Goal: Find specific page/section: Find specific page/section

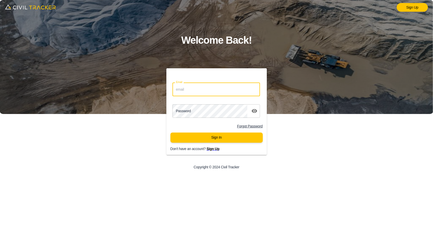
click at [198, 87] on input "Email" at bounding box center [217, 88] width 88 height 13
type input "support@civiltracker.xyz"
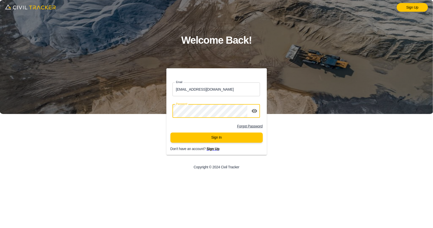
click at [114, 111] on div "Sign Up Welcome Back! Email support@civiltracker.xyz Email Password password Fo…" at bounding box center [216, 114] width 433 height 228
click at [196, 140] on button "Sign In" at bounding box center [217, 137] width 92 height 10
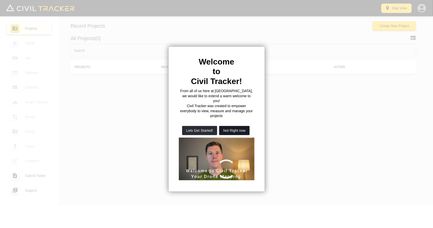
click at [242, 126] on button "Not Right now" at bounding box center [234, 130] width 30 height 9
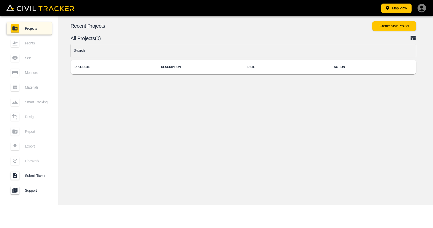
click at [138, 51] on input "text" at bounding box center [244, 50] width 346 height 13
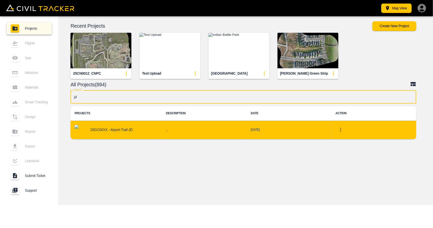
type input "jd"
click at [182, 129] on h6 "..." at bounding box center [204, 130] width 77 height 6
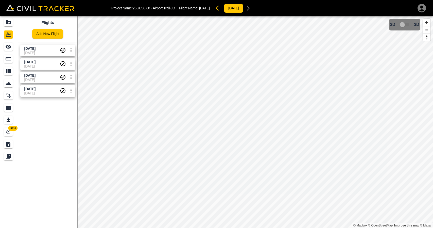
click at [38, 78] on span "[DATE]" at bounding box center [42, 80] width 36 height 4
click at [8, 47] on icon "See" at bounding box center [9, 47] width 6 height 4
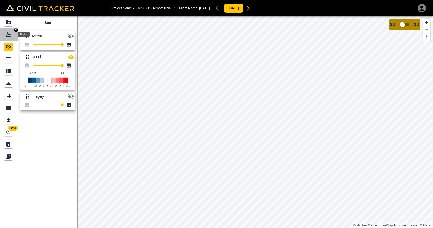
click at [12, 36] on div "Flights" at bounding box center [8, 34] width 9 height 8
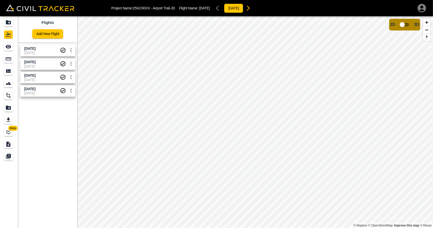
click at [36, 47] on span "[DATE]" at bounding box center [29, 48] width 11 height 4
drag, startPoint x: 10, startPoint y: 46, endPoint x: 24, endPoint y: 49, distance: 14.6
click at [10, 47] on icon "See" at bounding box center [9, 47] width 6 height 4
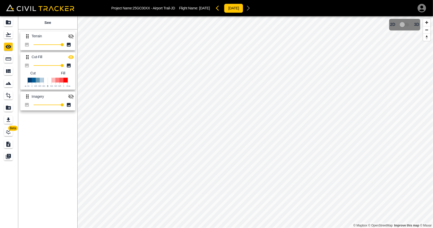
click at [70, 57] on icon "button" at bounding box center [71, 57] width 6 height 4
drag, startPoint x: 5, startPoint y: 38, endPoint x: 13, endPoint y: 45, distance: 11.2
click at [5, 38] on div "Flights" at bounding box center [8, 34] width 9 height 8
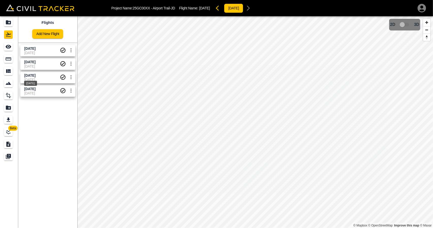
click at [36, 75] on span "[DATE]" at bounding box center [29, 75] width 11 height 4
click at [7, 46] on icon "See" at bounding box center [9, 47] width 6 height 4
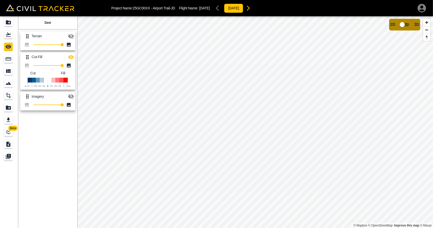
click at [75, 57] on button "button" at bounding box center [71, 57] width 10 height 10
click at [10, 36] on icon "Flights" at bounding box center [8, 34] width 6 height 6
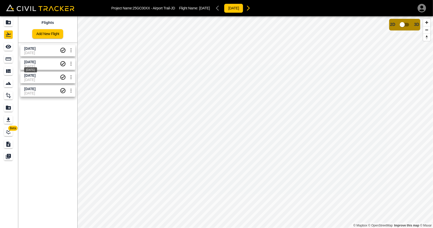
click at [32, 63] on span "[DATE]" at bounding box center [29, 62] width 11 height 4
click at [5, 45] on div "See" at bounding box center [8, 47] width 9 height 8
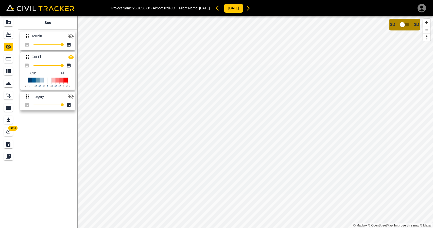
click at [71, 57] on icon "button" at bounding box center [71, 57] width 6 height 4
click at [7, 34] on icon "Flights" at bounding box center [8, 34] width 6 height 6
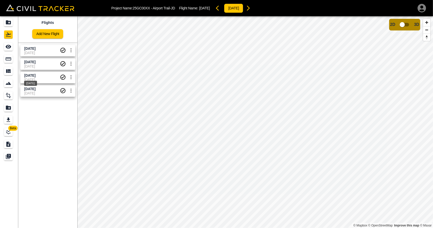
click at [36, 75] on span "[DATE]" at bounding box center [29, 75] width 11 height 4
click at [7, 50] on div "See" at bounding box center [8, 47] width 9 height 8
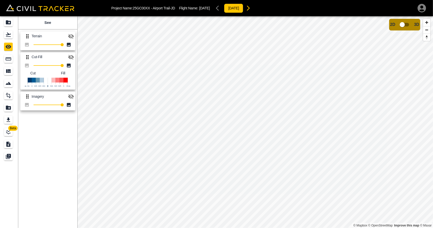
click at [71, 59] on icon "button" at bounding box center [71, 57] width 6 height 6
click at [71, 57] on icon "button" at bounding box center [71, 57] width 6 height 4
click at [71, 57] on icon "button" at bounding box center [71, 57] width 6 height 5
click at [71, 57] on icon "button" at bounding box center [71, 57] width 6 height 4
click at [71, 57] on icon "button" at bounding box center [71, 57] width 6 height 5
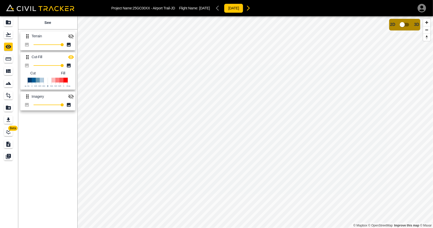
click at [71, 57] on icon "button" at bounding box center [71, 57] width 6 height 4
click at [71, 57] on icon "button" at bounding box center [71, 57] width 6 height 5
click at [71, 57] on icon "button" at bounding box center [71, 57] width 6 height 4
click at [71, 57] on icon "button" at bounding box center [71, 57] width 6 height 5
click at [71, 57] on icon "button" at bounding box center [71, 57] width 6 height 4
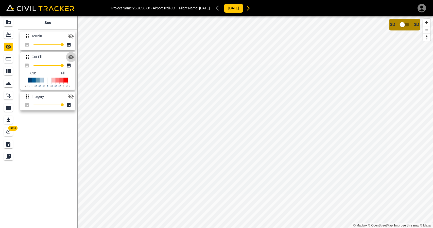
click at [71, 57] on icon "button" at bounding box center [71, 57] width 6 height 5
click at [71, 57] on icon "button" at bounding box center [71, 57] width 6 height 4
click at [71, 57] on icon "button" at bounding box center [71, 57] width 6 height 5
click at [71, 57] on icon "button" at bounding box center [71, 57] width 6 height 4
click at [71, 57] on icon "button" at bounding box center [71, 57] width 6 height 5
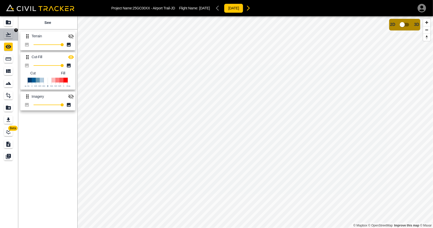
click at [6, 31] on div "Flights" at bounding box center [8, 34] width 9 height 8
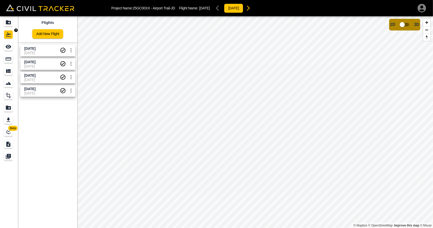
click at [8, 21] on icon "Projects" at bounding box center [8, 22] width 5 height 4
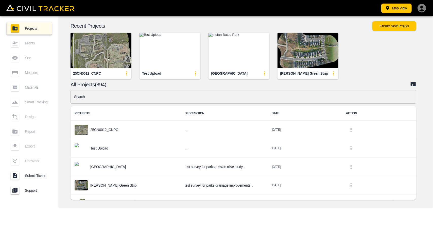
click at [116, 97] on input "text" at bounding box center [244, 96] width 346 height 13
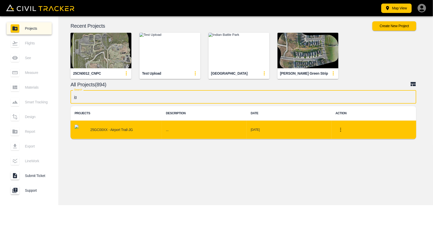
type input "jg"
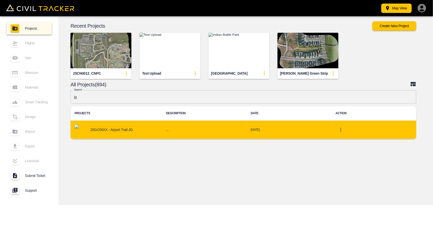
click at [122, 136] on td "25GC00XX - Airport Trail-JG" at bounding box center [116, 130] width 91 height 19
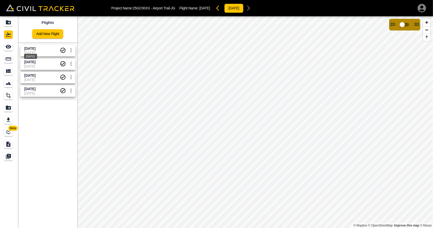
click at [32, 51] on div "[DATE]" at bounding box center [31, 54] width 14 height 9
click at [6, 61] on icon "Measure" at bounding box center [8, 59] width 6 height 6
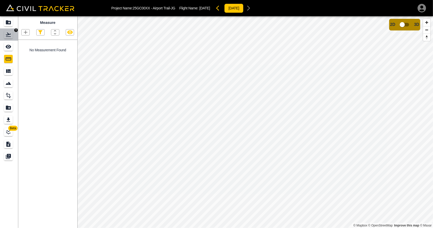
drag, startPoint x: 9, startPoint y: 39, endPoint x: 17, endPoint y: 50, distance: 14.3
click at [9, 39] on link at bounding box center [9, 34] width 18 height 12
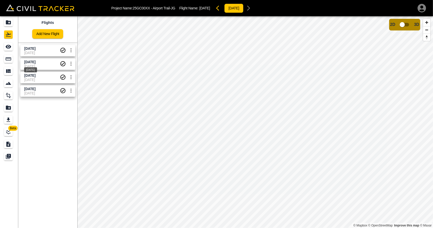
click at [27, 62] on span "[DATE]" at bounding box center [29, 62] width 11 height 4
click at [7, 59] on icon "Measure" at bounding box center [8, 59] width 6 height 6
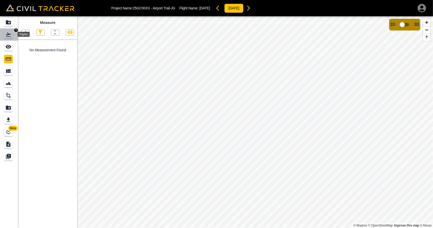
click at [8, 34] on icon "Flights" at bounding box center [8, 34] width 5 height 4
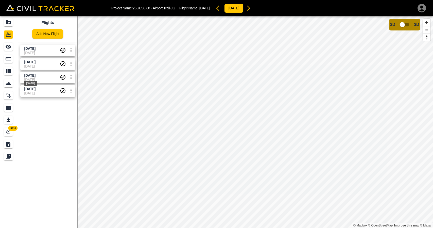
click at [32, 76] on span "[DATE]" at bounding box center [29, 75] width 11 height 4
click at [10, 56] on icon "Measure" at bounding box center [8, 59] width 6 height 6
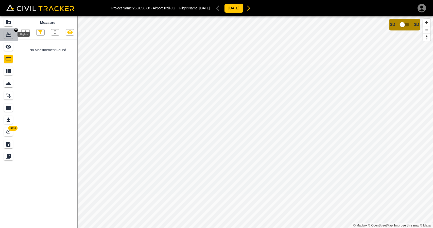
click at [10, 35] on icon "Flights" at bounding box center [8, 34] width 6 height 6
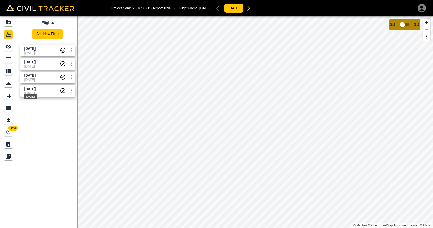
click at [35, 90] on span "[DATE]" at bounding box center [29, 89] width 11 height 4
click at [8, 58] on icon "Measure" at bounding box center [8, 59] width 6 height 6
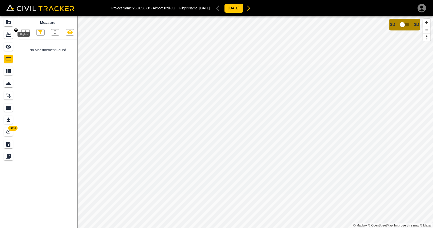
click at [7, 34] on icon "Flights" at bounding box center [8, 34] width 6 height 6
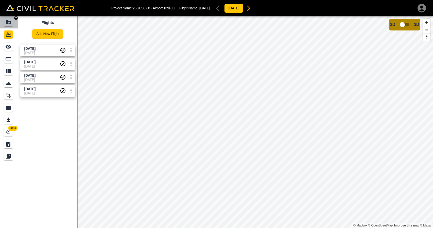
click at [10, 27] on link at bounding box center [9, 22] width 18 height 12
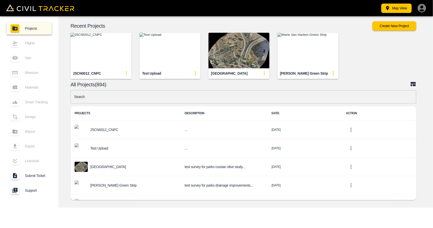
click at [154, 99] on input "text" at bounding box center [244, 96] width 346 height 13
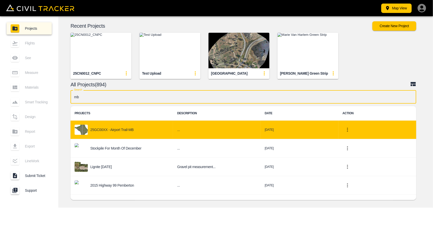
type input "mb"
click at [124, 130] on p "25GC00XX - Airport Trail-MB" at bounding box center [111, 130] width 43 height 4
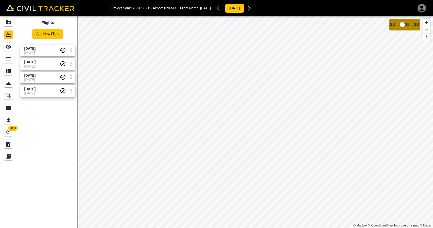
click at [29, 52] on span "[DATE]" at bounding box center [42, 53] width 36 height 4
click at [8, 59] on icon "Measure" at bounding box center [8, 59] width 6 height 6
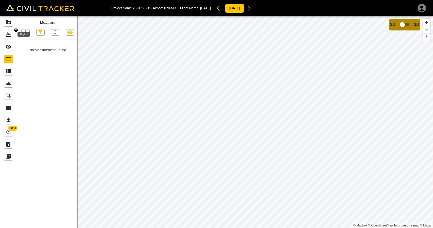
click at [9, 36] on icon "Flights" at bounding box center [8, 34] width 6 height 6
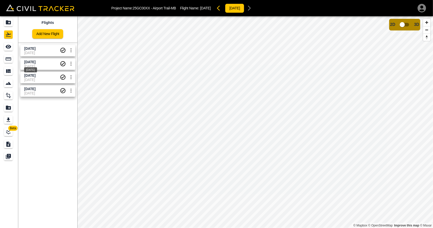
click at [31, 65] on div "[DATE]" at bounding box center [31, 68] width 14 height 9
click at [5, 60] on div "Measure" at bounding box center [8, 59] width 9 height 8
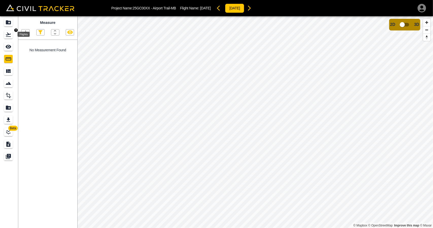
click at [12, 33] on div "Flights" at bounding box center [8, 34] width 9 height 8
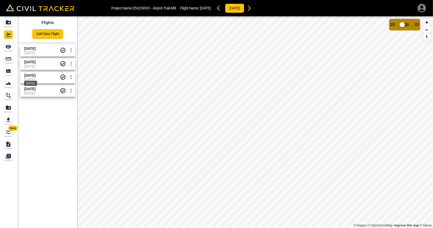
click at [32, 75] on span "[DATE]" at bounding box center [29, 75] width 11 height 4
click at [3, 56] on link at bounding box center [9, 59] width 18 height 12
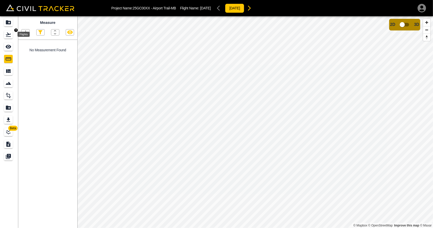
click at [10, 37] on icon "Flights" at bounding box center [8, 34] width 6 height 6
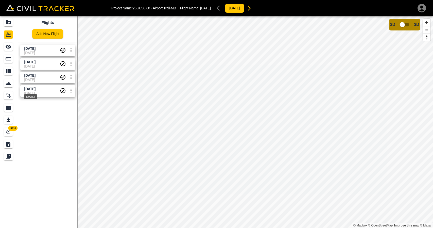
click at [33, 91] on div "[DATE]" at bounding box center [31, 95] width 14 height 9
click at [11, 57] on icon "Measure" at bounding box center [8, 59] width 6 height 6
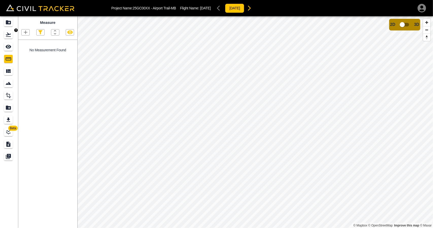
click at [4, 32] on link at bounding box center [9, 34] width 18 height 12
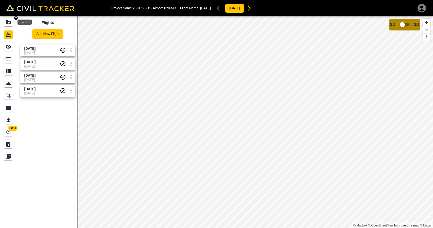
click at [11, 25] on icon "Projects" at bounding box center [8, 22] width 6 height 6
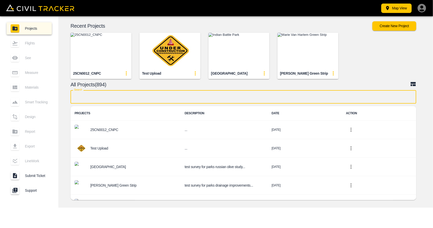
click at [151, 99] on input "text" at bounding box center [244, 96] width 346 height 13
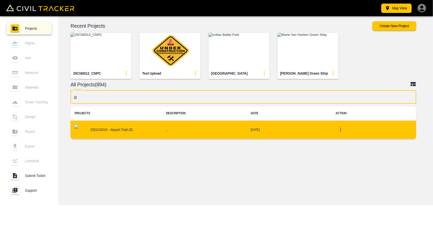
type input "jg"
click at [133, 128] on div "25GC00XX - Airport Trail-JG" at bounding box center [116, 130] width 83 height 10
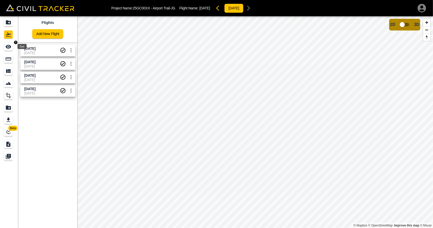
click at [11, 47] on icon "See" at bounding box center [9, 47] width 6 height 4
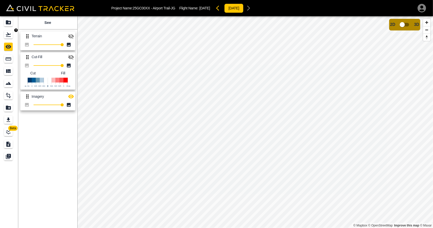
click at [8, 37] on icon "Flights" at bounding box center [8, 34] width 5 height 4
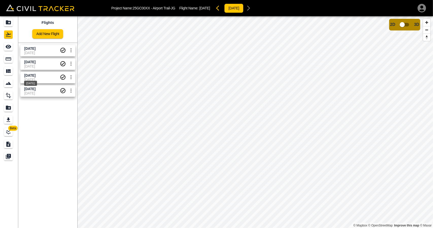
click at [28, 73] on span "[DATE]" at bounding box center [29, 75] width 11 height 4
click at [7, 59] on icon "Measure" at bounding box center [8, 59] width 6 height 6
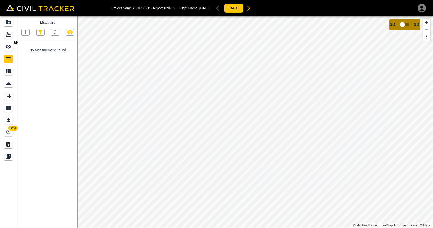
click at [9, 40] on link at bounding box center [9, 34] width 18 height 12
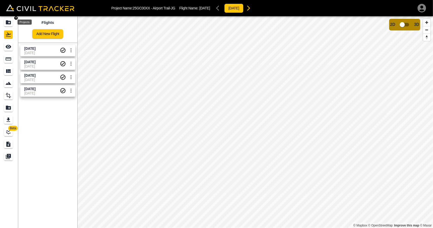
click at [10, 24] on icon "Projects" at bounding box center [8, 22] width 6 height 6
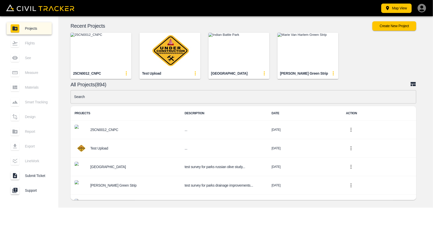
click at [113, 96] on input "text" at bounding box center [244, 96] width 346 height 13
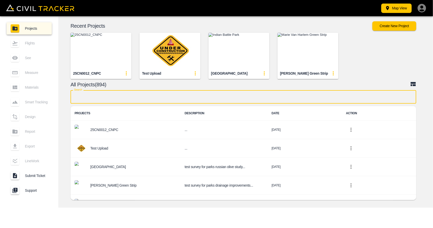
type input "j"
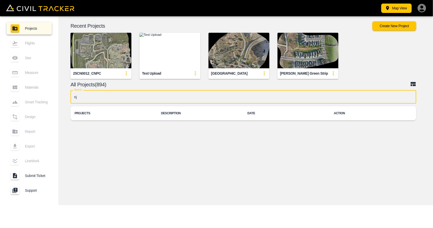
type input "n"
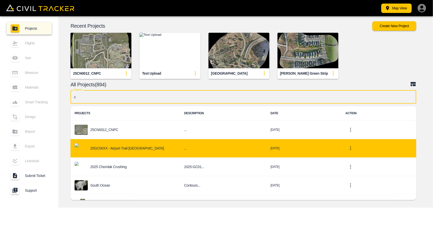
type input "c"
click at [125, 149] on p "25GC00XX - Airport Trail-[GEOGRAPHIC_DATA]" at bounding box center [127, 148] width 74 height 4
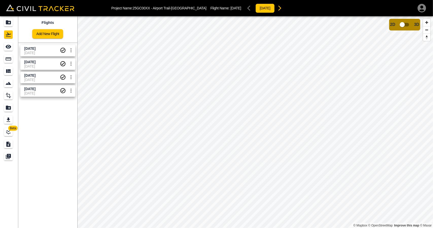
click at [33, 52] on span "[DATE]" at bounding box center [42, 53] width 36 height 4
click at [20, 62] on link "[DATE] [DATE]" at bounding box center [47, 63] width 55 height 11
click at [11, 58] on icon "Measure" at bounding box center [9, 58] width 6 height 3
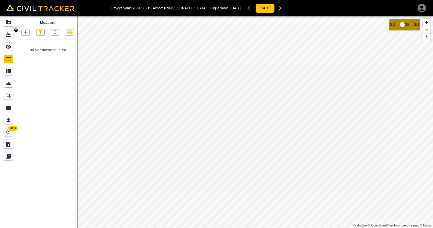
drag, startPoint x: 12, startPoint y: 38, endPoint x: 15, endPoint y: 41, distance: 4.5
click at [12, 38] on div "Flights" at bounding box center [9, 34] width 10 height 8
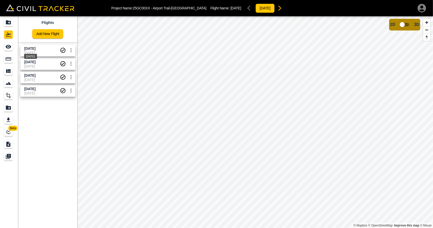
click at [36, 50] on span "[DATE]" at bounding box center [29, 48] width 11 height 4
click at [11, 60] on icon "Measure" at bounding box center [9, 58] width 6 height 3
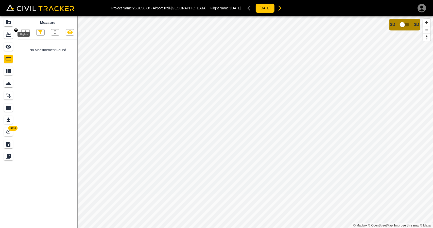
click at [8, 35] on icon "Flights" at bounding box center [8, 34] width 6 height 6
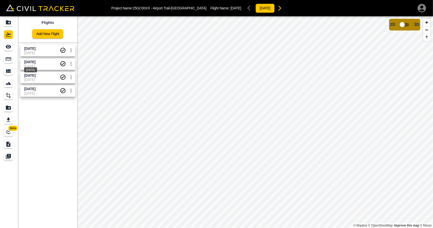
click at [36, 60] on span "[DATE]" at bounding box center [29, 62] width 11 height 4
click at [10, 58] on icon "Measure" at bounding box center [9, 58] width 6 height 3
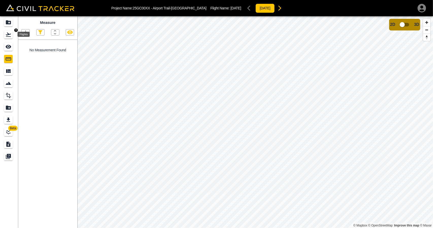
click at [10, 36] on icon "Flights" at bounding box center [8, 34] width 6 height 6
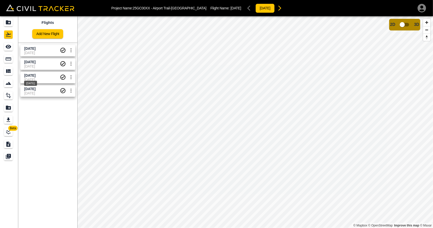
click at [29, 76] on span "[DATE]" at bounding box center [29, 75] width 11 height 4
click at [12, 56] on div "Measure" at bounding box center [8, 59] width 9 height 8
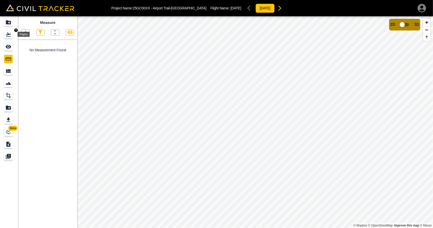
drag, startPoint x: 13, startPoint y: 34, endPoint x: 17, endPoint y: 36, distance: 4.7
click at [13, 34] on div "Flights" at bounding box center [9, 34] width 10 height 8
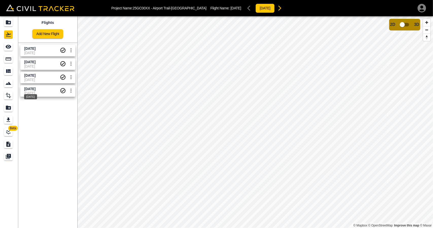
click at [36, 89] on span "[DATE]" at bounding box center [29, 89] width 11 height 4
click at [11, 57] on icon "Measure" at bounding box center [8, 59] width 6 height 6
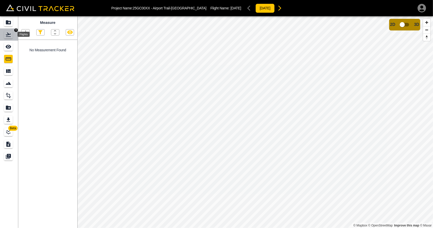
click at [9, 34] on icon "Flights" at bounding box center [8, 34] width 5 height 4
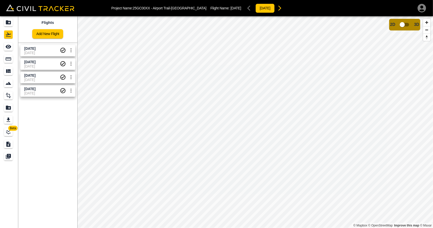
click at [29, 53] on span "[DATE]" at bounding box center [42, 53] width 36 height 4
click at [10, 60] on icon "Measure" at bounding box center [9, 58] width 6 height 3
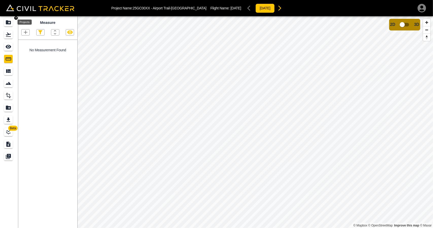
click at [7, 21] on icon "Projects" at bounding box center [8, 22] width 5 height 4
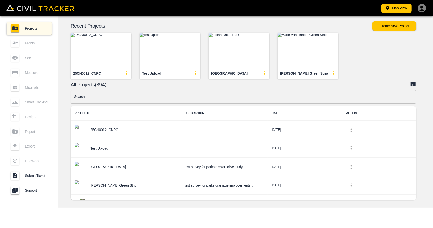
click at [143, 96] on input "text" at bounding box center [244, 96] width 346 height 13
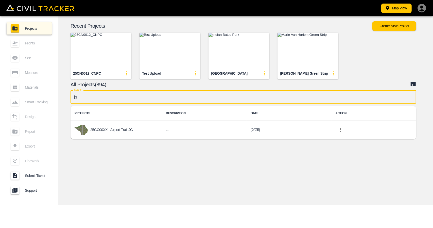
type input "jg"
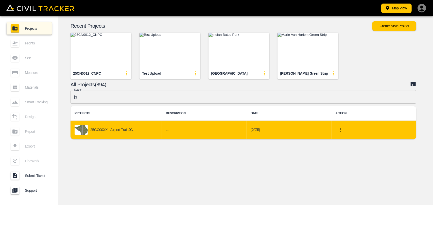
click at [133, 125] on div "25GC00XX - Airport Trail-JG" at bounding box center [116, 130] width 83 height 10
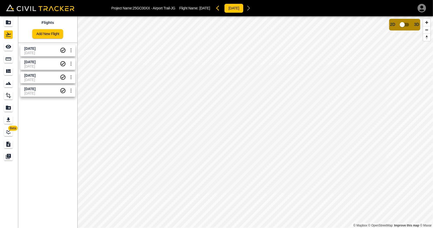
click at [25, 52] on span "[DATE]" at bounding box center [42, 53] width 36 height 4
click at [6, 59] on icon "Measure" at bounding box center [8, 59] width 6 height 6
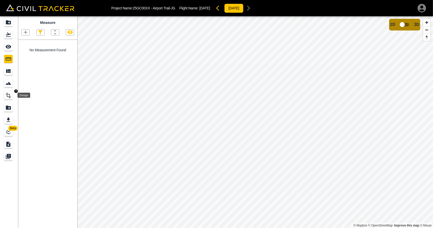
click at [8, 95] on icon "Design" at bounding box center [8, 95] width 6 height 6
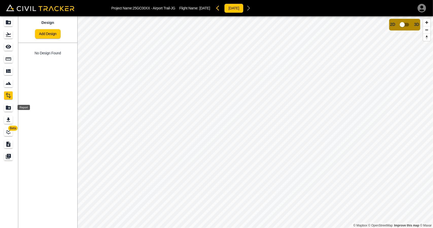
click at [10, 109] on icon "Report" at bounding box center [8, 108] width 5 height 4
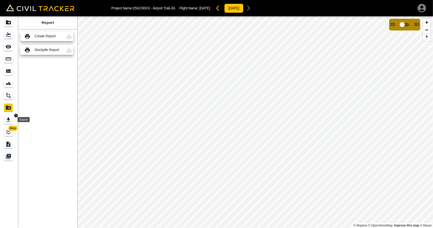
click at [10, 120] on icon "Export" at bounding box center [8, 120] width 6 height 6
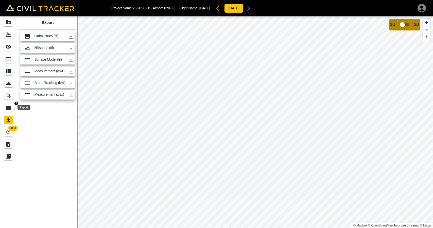
click at [10, 106] on icon "Report" at bounding box center [8, 108] width 6 height 6
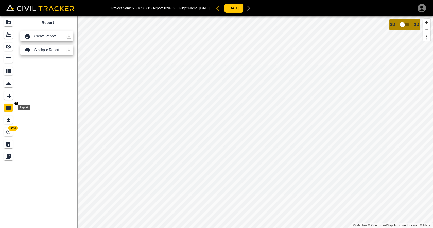
click at [10, 100] on link at bounding box center [9, 95] width 18 height 12
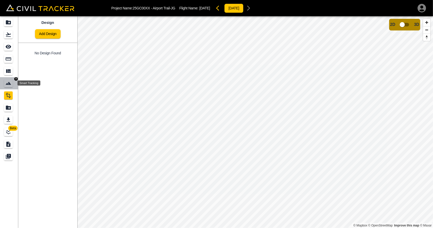
click at [10, 86] on icon "Smart Tracking" at bounding box center [8, 83] width 6 height 6
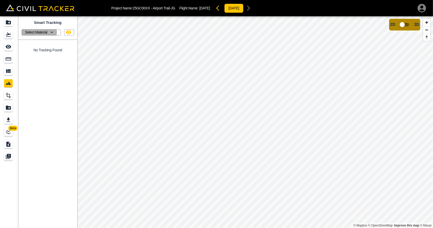
click at [39, 30] on p "Select Material" at bounding box center [36, 32] width 22 height 4
click at [53, 119] on div at bounding box center [216, 114] width 433 height 228
click at [10, 46] on icon "See" at bounding box center [9, 47] width 6 height 4
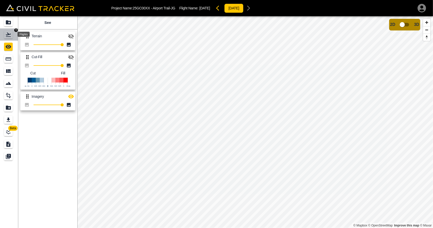
click at [10, 34] on icon "Flights" at bounding box center [8, 34] width 5 height 4
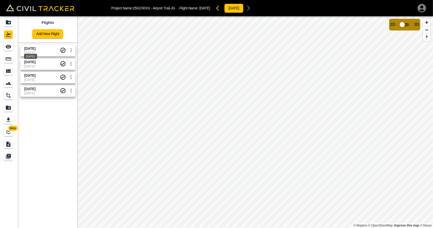
click at [32, 48] on span "[DATE]" at bounding box center [29, 48] width 11 height 4
click at [219, 10] on icon "button" at bounding box center [217, 8] width 3 height 5
click at [5, 61] on div "Measure" at bounding box center [8, 59] width 9 height 8
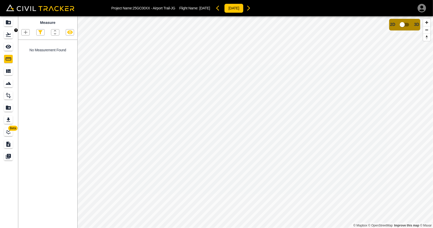
click at [9, 36] on icon "Flights" at bounding box center [8, 34] width 5 height 4
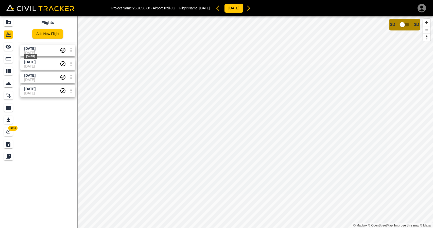
click at [29, 48] on span "[DATE]" at bounding box center [29, 48] width 11 height 4
click at [9, 60] on icon "Measure" at bounding box center [9, 58] width 6 height 3
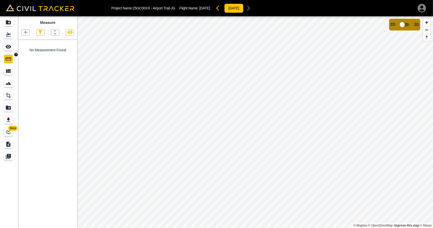
drag, startPoint x: 8, startPoint y: 57, endPoint x: 41, endPoint y: 51, distance: 34.0
click at [8, 58] on icon "Measure" at bounding box center [9, 58] width 6 height 3
click at [219, 7] on icon "button" at bounding box center [217, 8] width 3 height 5
click at [222, 8] on icon "button" at bounding box center [219, 8] width 6 height 6
click at [227, 8] on div "[DATE]" at bounding box center [234, 8] width 40 height 10
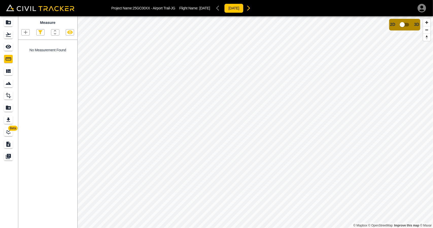
click at [226, 8] on div "[DATE]" at bounding box center [234, 8] width 40 height 10
click at [7, 35] on icon "Flights" at bounding box center [8, 34] width 5 height 4
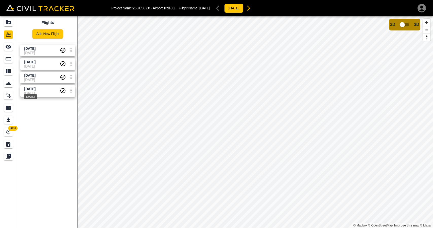
click at [33, 90] on span "[DATE]" at bounding box center [29, 89] width 11 height 4
click at [8, 61] on icon "Measure" at bounding box center [8, 59] width 6 height 6
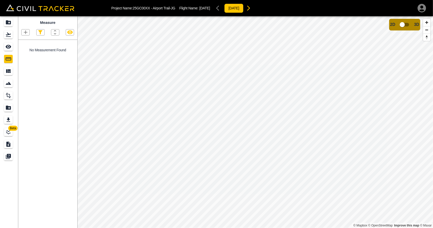
click at [252, 7] on icon "button" at bounding box center [249, 8] width 6 height 6
click at [250, 9] on icon "button" at bounding box center [248, 8] width 3 height 5
click at [7, 72] on icon "Materials" at bounding box center [8, 71] width 5 height 4
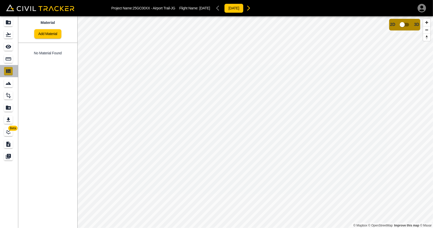
click at [7, 77] on link at bounding box center [9, 71] width 18 height 12
click at [10, 60] on icon "Measure" at bounding box center [9, 58] width 6 height 3
click at [10, 70] on icon "Materials" at bounding box center [8, 71] width 5 height 4
click at [10, 80] on icon "Smart Tracking" at bounding box center [8, 83] width 6 height 6
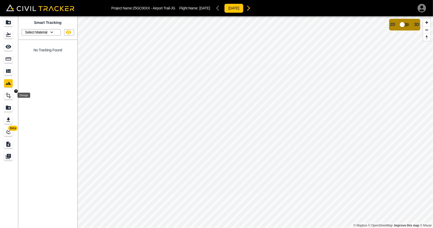
click at [10, 93] on icon "Design" at bounding box center [8, 95] width 6 height 6
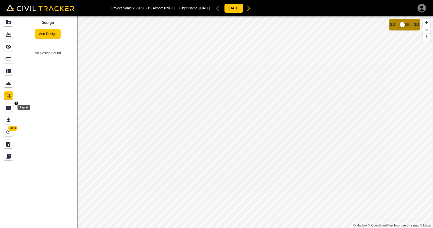
click at [10, 107] on icon "Report" at bounding box center [8, 108] width 5 height 4
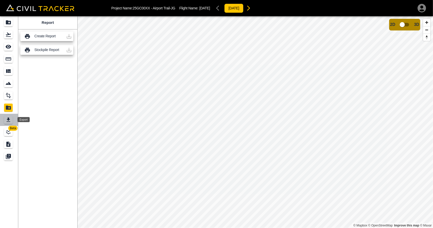
click at [10, 122] on icon "Export" at bounding box center [8, 120] width 6 height 6
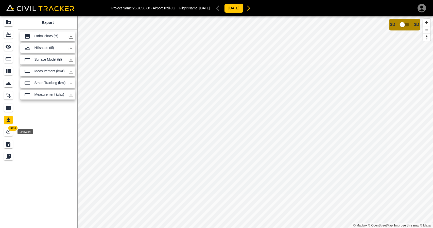
click at [10, 133] on icon "LineWork" at bounding box center [8, 132] width 5 height 5
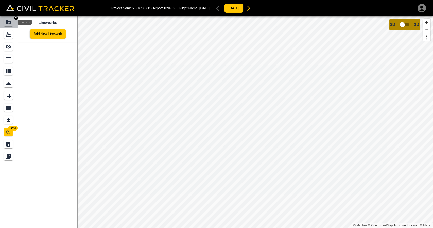
click at [6, 22] on icon "Projects" at bounding box center [8, 22] width 5 height 4
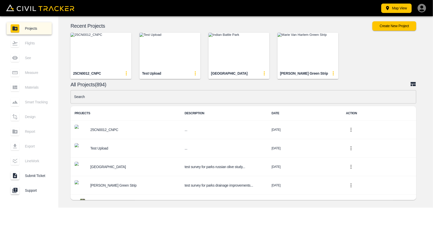
click at [168, 94] on input "text" at bounding box center [244, 96] width 346 height 13
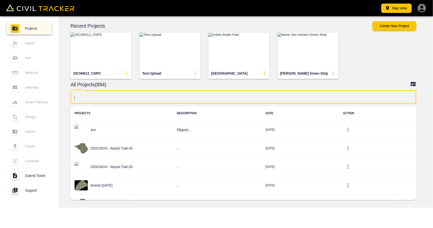
type input "j"
